Goal: Task Accomplishment & Management: Use online tool/utility

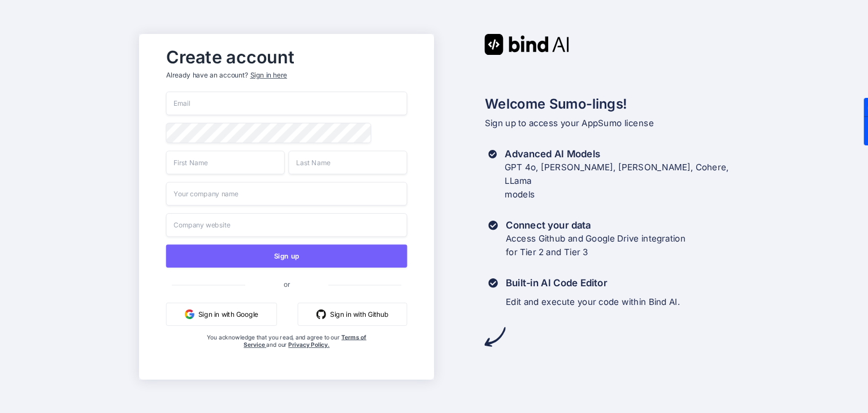
click at [201, 102] on input "email" at bounding box center [286, 104] width 241 height 24
type input "sushilkedia@gmai"
click at [222, 315] on button "Sign in with Google" at bounding box center [221, 313] width 111 height 23
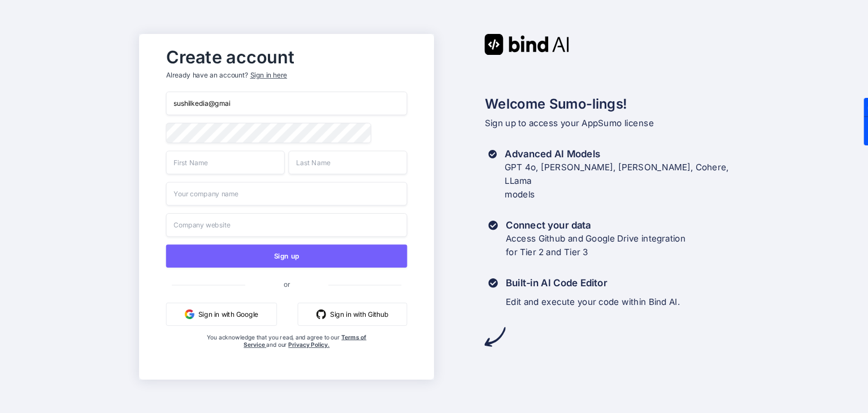
click at [222, 315] on button "Sign in with Google" at bounding box center [221, 313] width 111 height 23
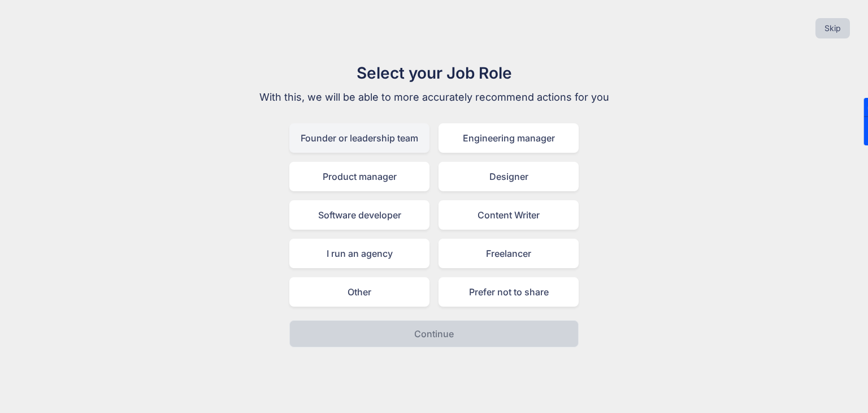
click at [348, 143] on div "Founder or leadership team" at bounding box center [359, 137] width 140 height 29
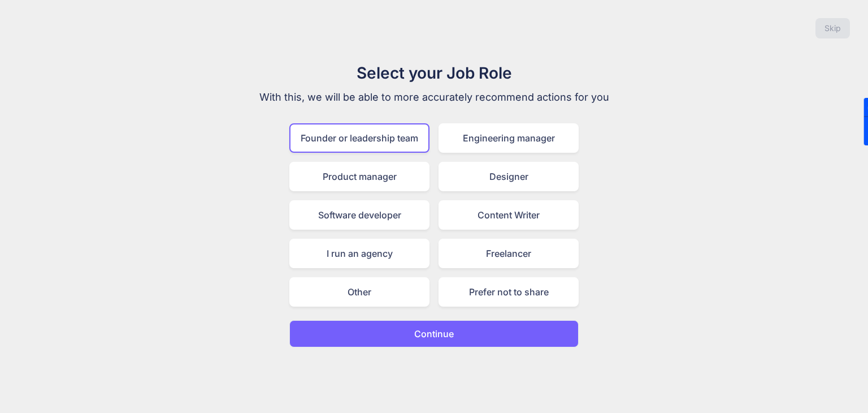
click at [500, 344] on button "Continue" at bounding box center [433, 333] width 289 height 27
click at [500, 344] on div "Skip Select your Job Role With this, we will be able to more accurately recomme…" at bounding box center [434, 206] width 868 height 413
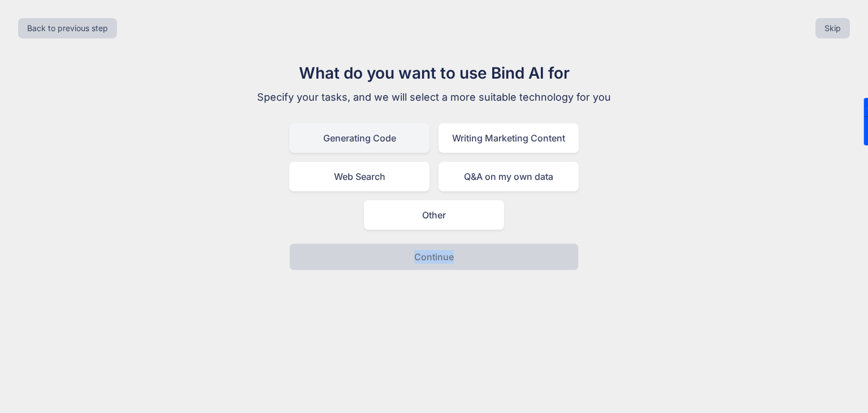
click at [345, 131] on div "Generating Code" at bounding box center [359, 137] width 140 height 29
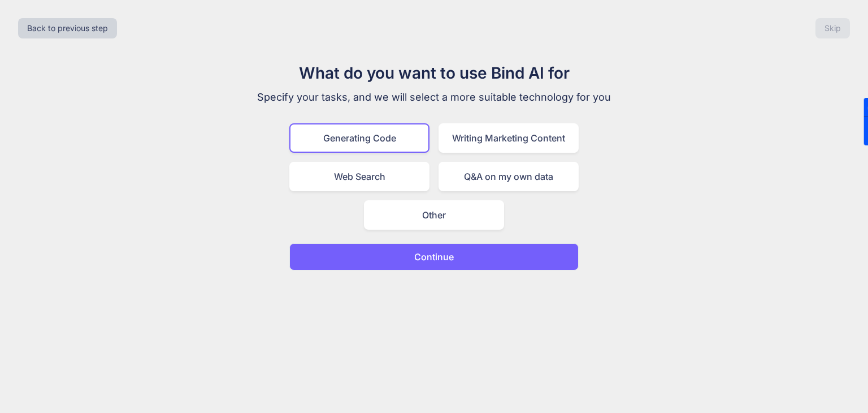
click at [416, 257] on p "Continue" at bounding box center [434, 257] width 40 height 14
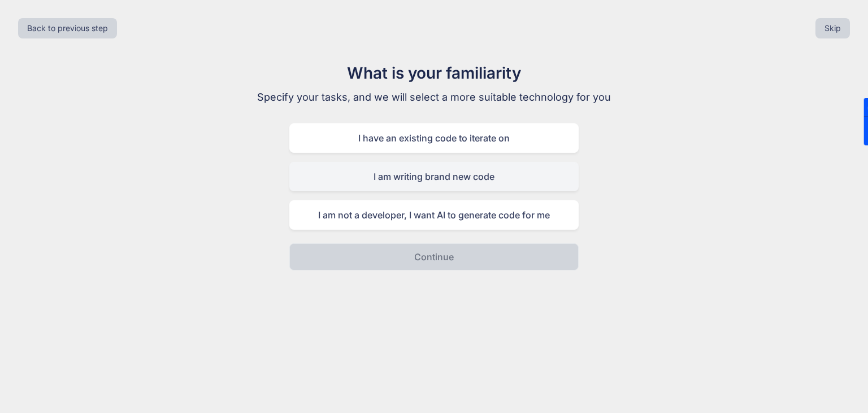
click at [454, 185] on div "I am writing brand new code" at bounding box center [433, 176] width 289 height 29
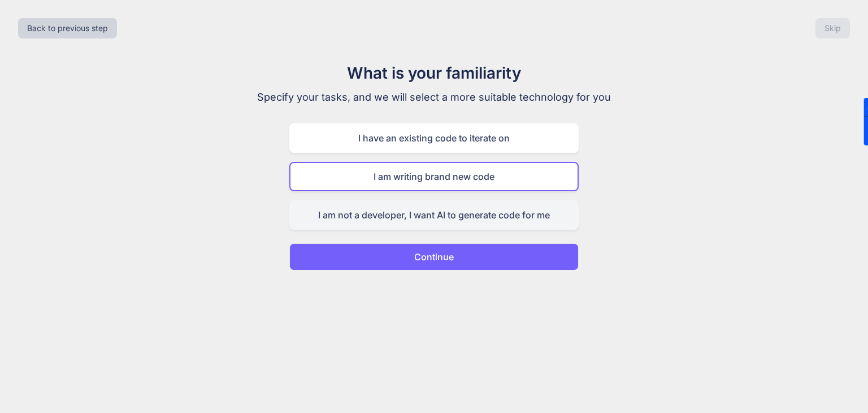
click at [453, 208] on div "I am not a developer, I want AI to generate code for me" at bounding box center [433, 214] width 289 height 29
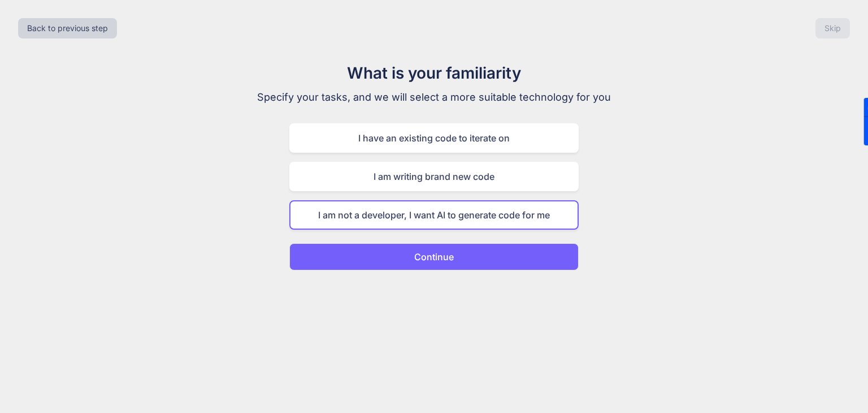
click at [446, 254] on p "Continue" at bounding box center [434, 257] width 40 height 14
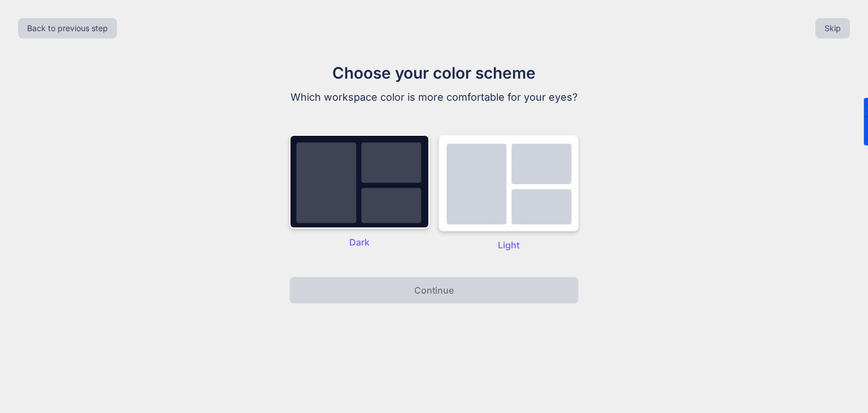
click at [517, 200] on img at bounding box center [509, 183] width 140 height 97
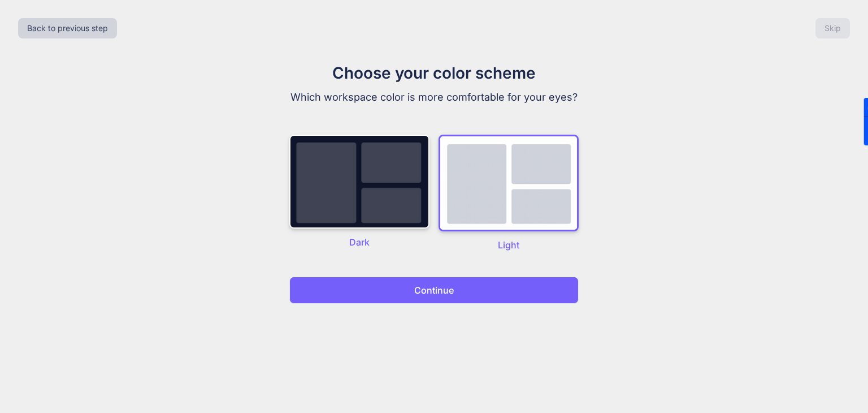
click at [451, 292] on p "Continue" at bounding box center [434, 290] width 40 height 14
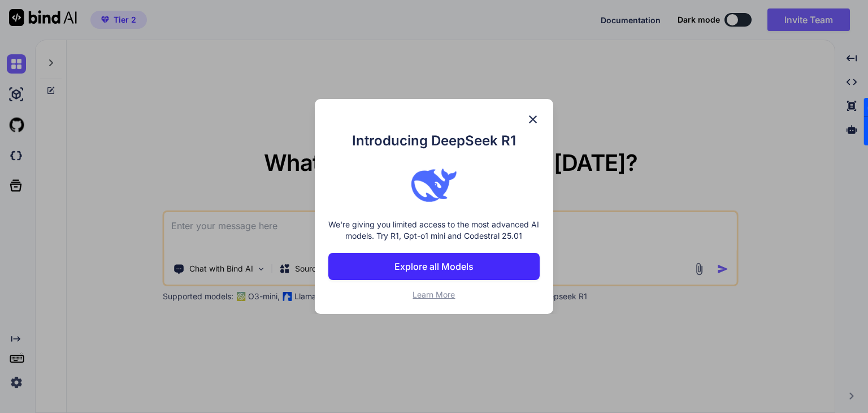
click at [432, 293] on span "Learn More" at bounding box center [434, 294] width 42 height 10
click at [536, 120] on img at bounding box center [533, 120] width 14 height 14
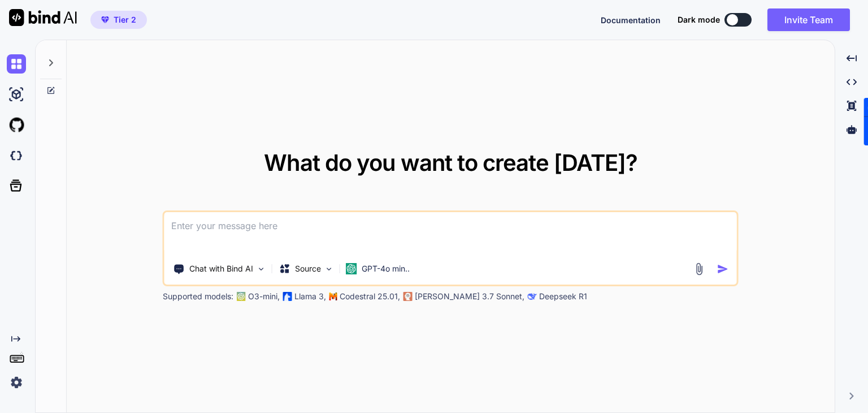
type textarea "x"
click at [131, 21] on span "Tier 2" at bounding box center [125, 19] width 23 height 11
click at [128, 20] on span "Tier 2" at bounding box center [125, 19] width 23 height 11
click at [15, 392] on div "Created with Pixso." at bounding box center [17, 226] width 35 height 373
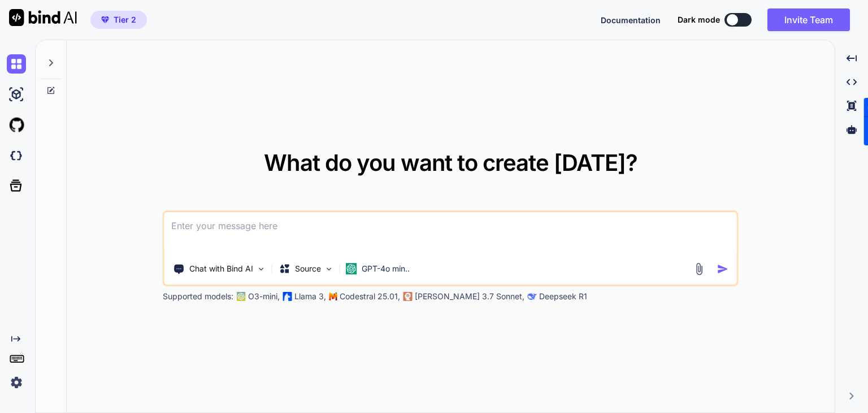
click at [25, 349] on div "Created with Pixso." at bounding box center [15, 363] width 31 height 58
click at [19, 359] on icon at bounding box center [17, 358] width 16 height 16
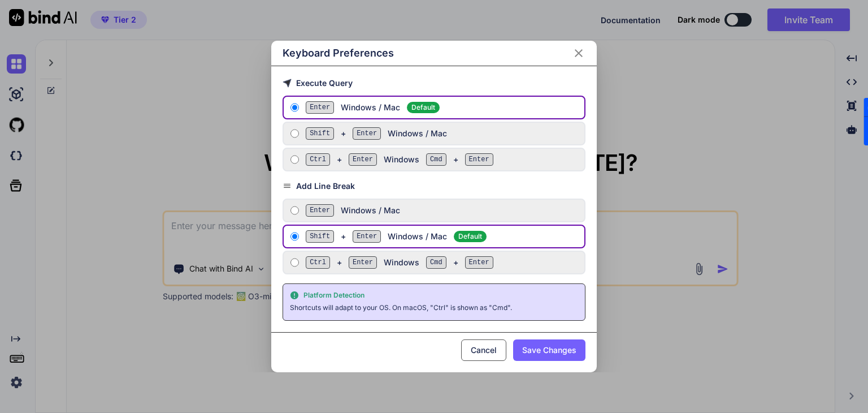
click at [658, 147] on div "Keyboard Preferences Execute Query Enter Windows / Mac Default Shift + Enter Wi…" at bounding box center [434, 206] width 868 height 413
